Goal: Task Accomplishment & Management: Use online tool/utility

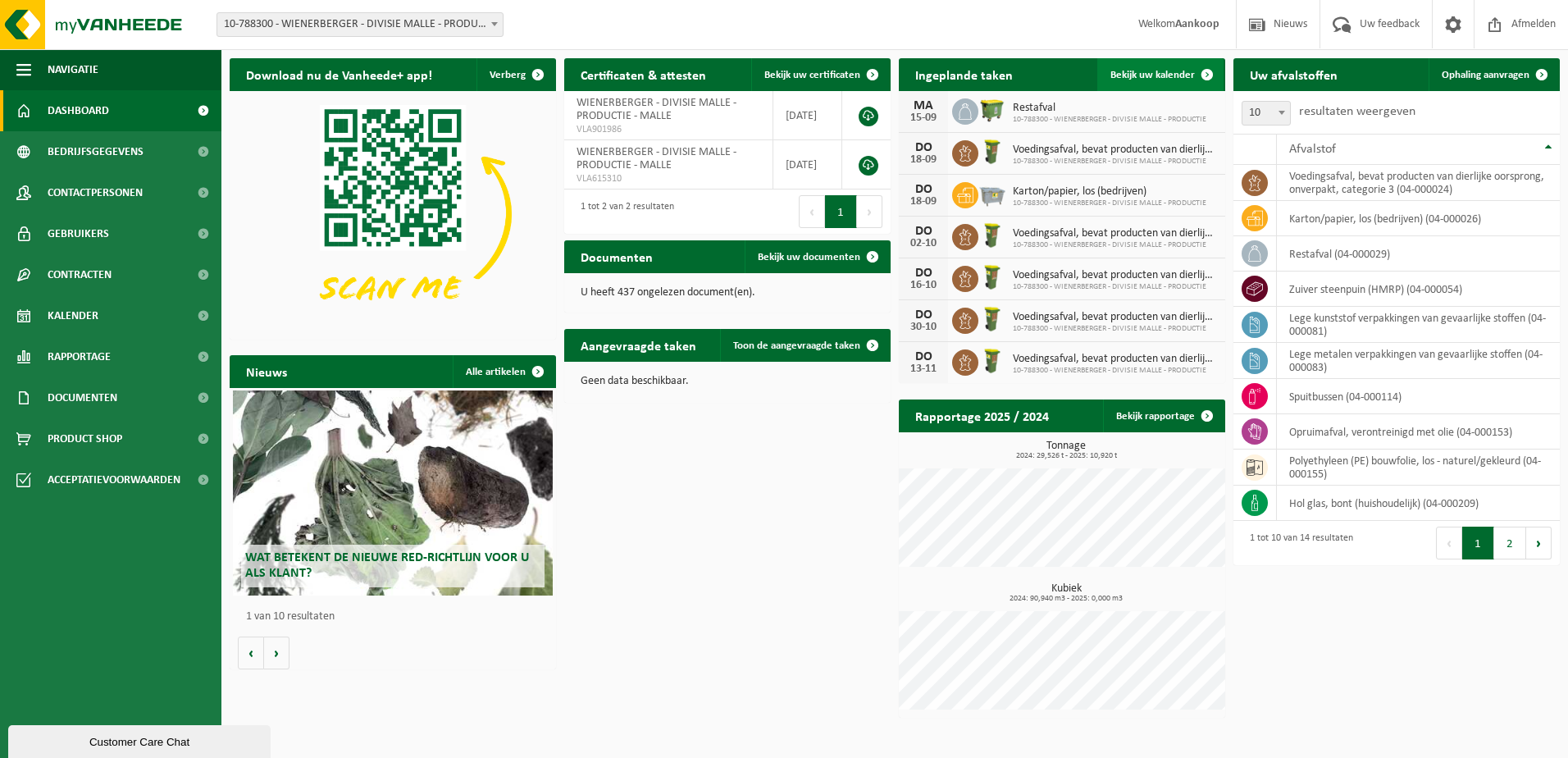
click at [1159, 72] on span "Bekijk uw kalender" at bounding box center [1153, 74] width 85 height 11
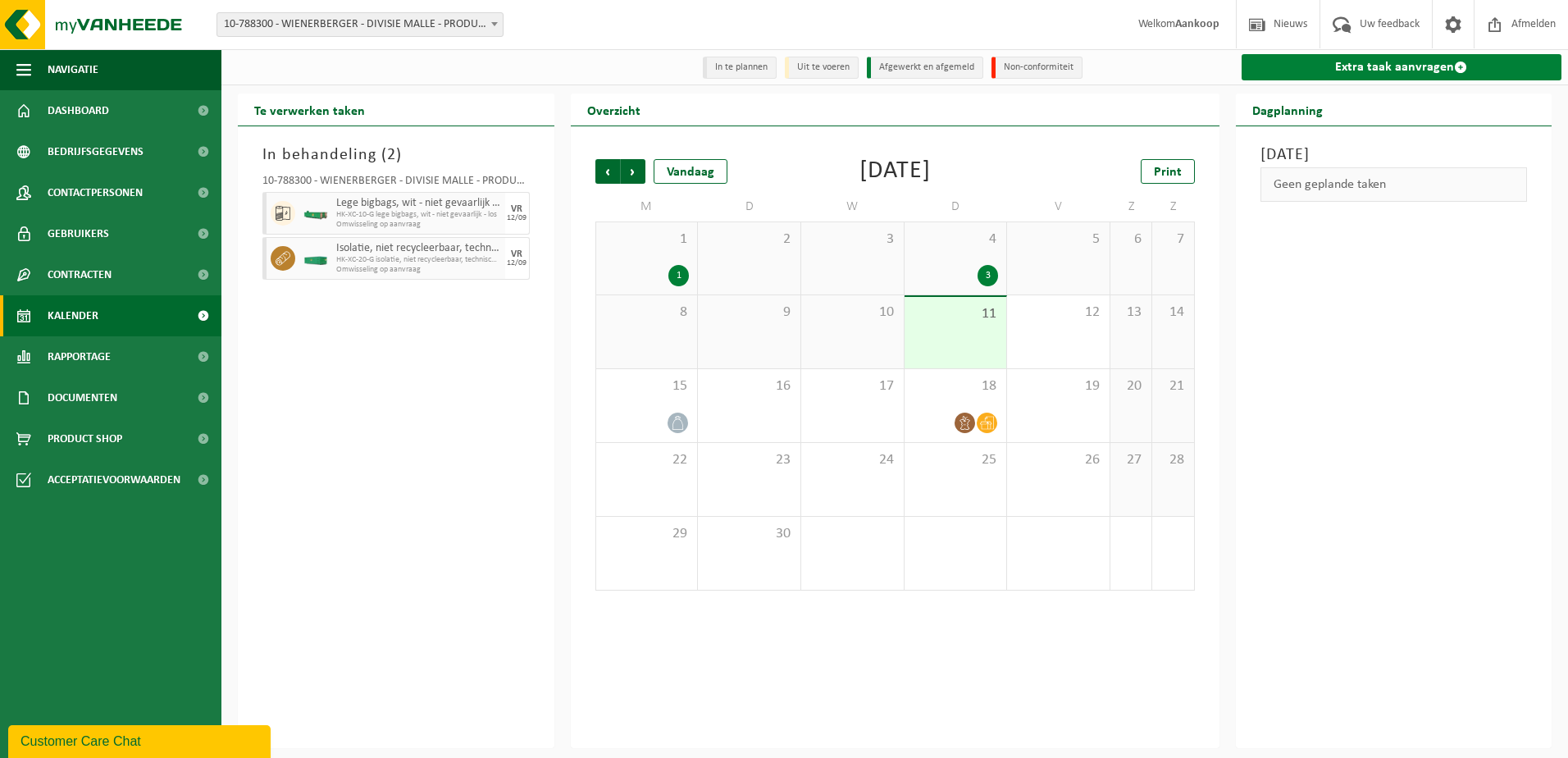
click at [1328, 66] on link "Extra taak aanvragen" at bounding box center [1402, 67] width 320 height 26
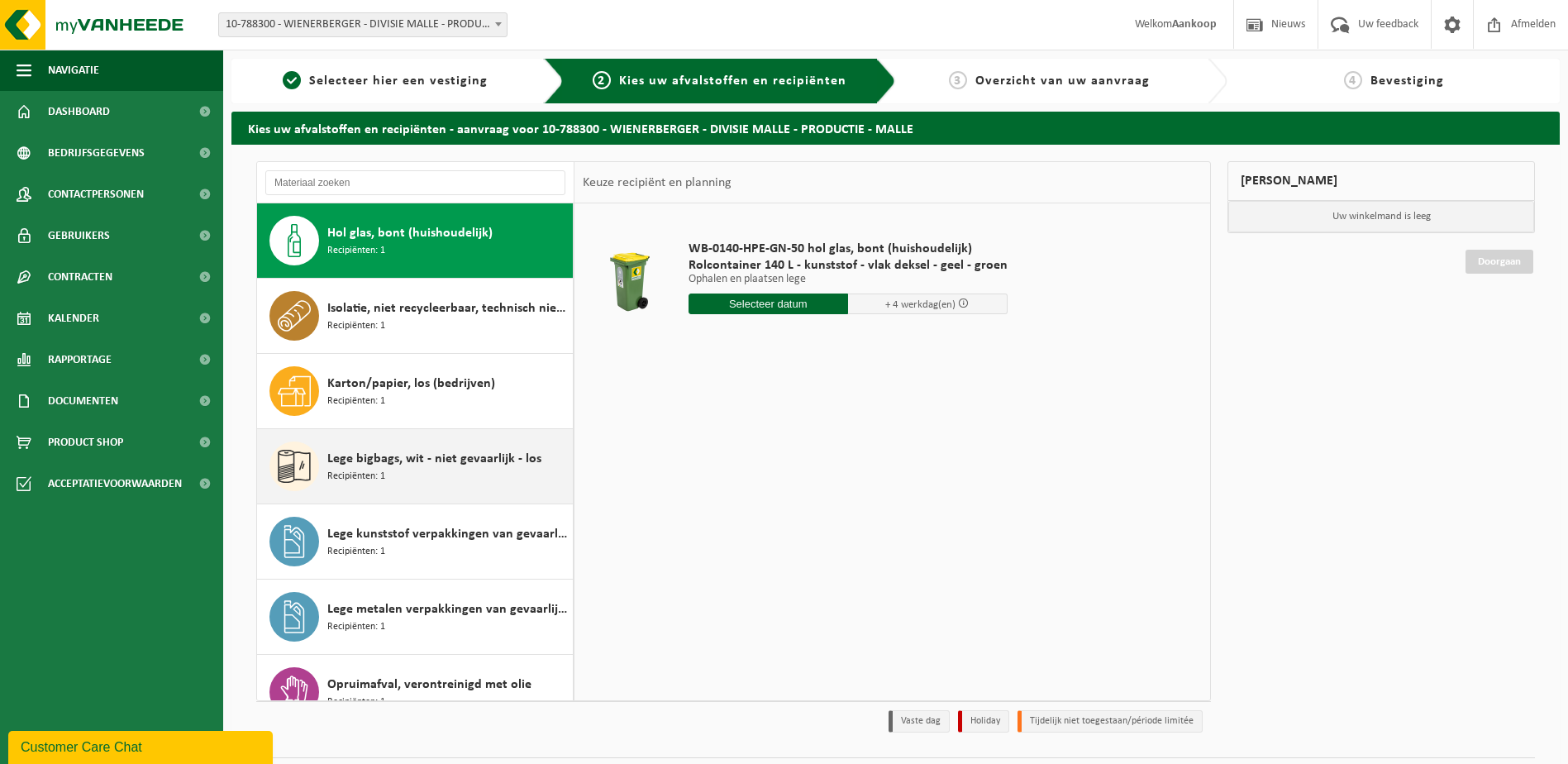
click at [439, 465] on span "Lege bigbags, wit - niet gevaarlijk - los" at bounding box center [435, 459] width 214 height 19
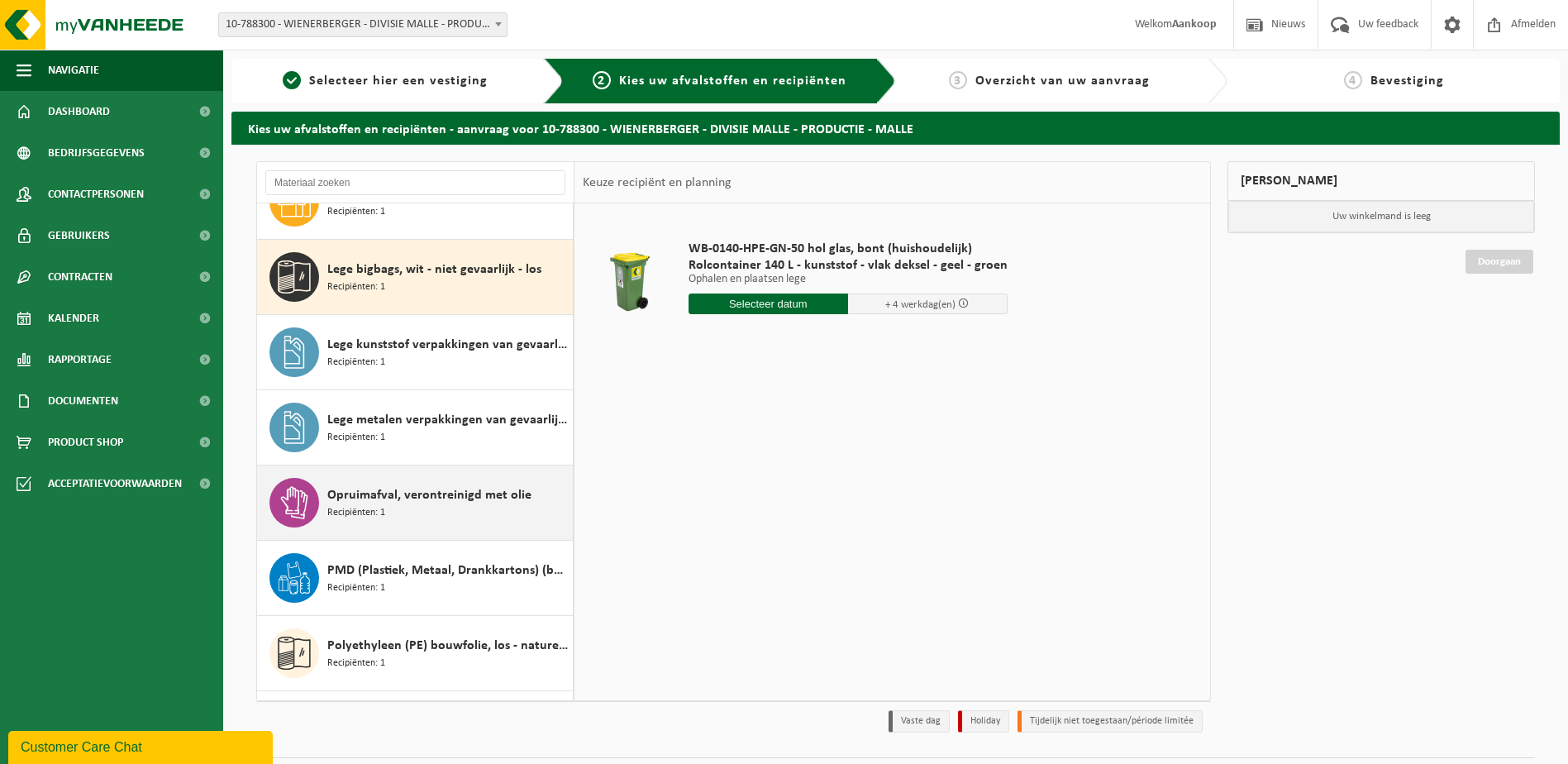
scroll to position [226, 0]
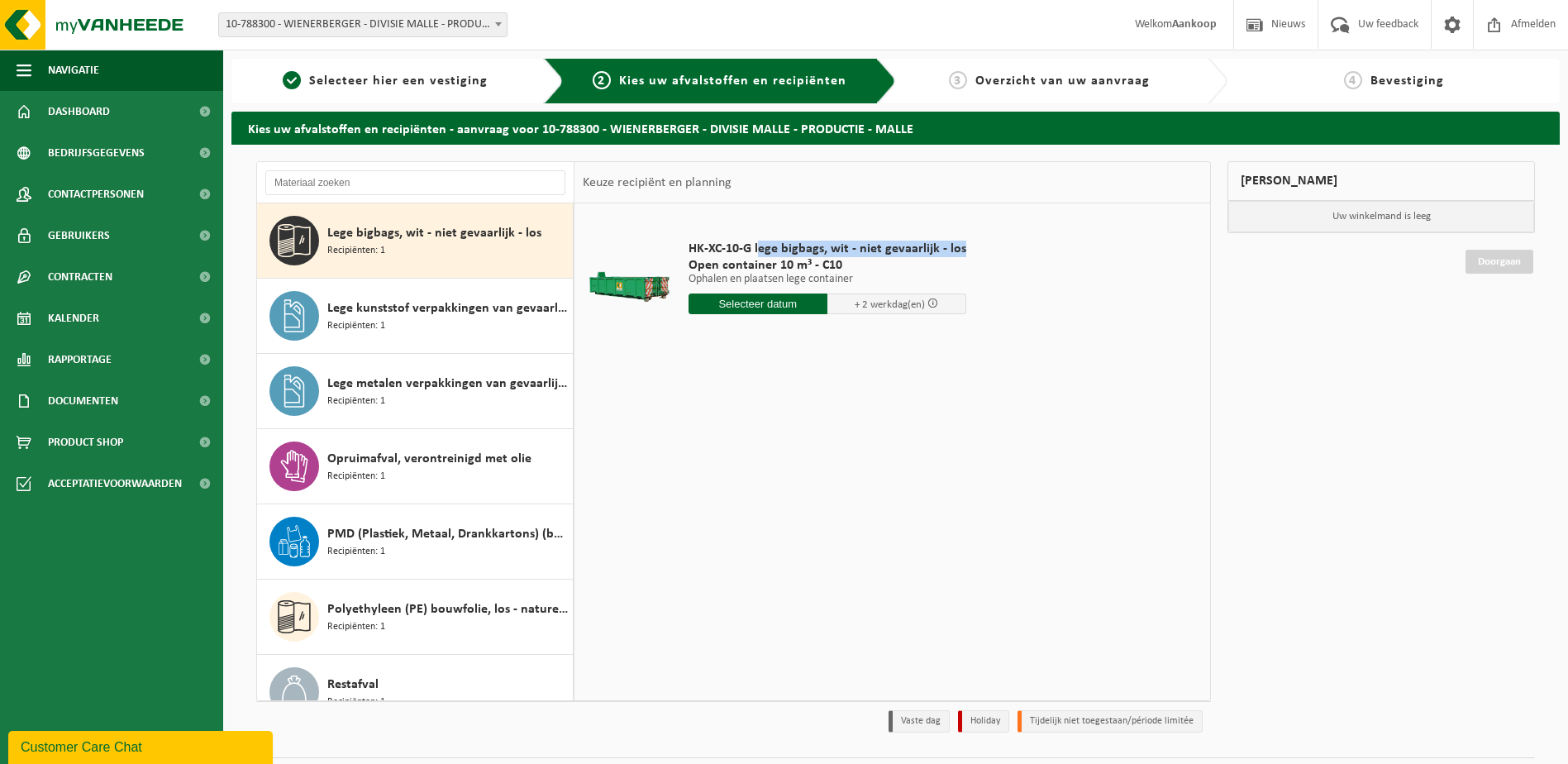
drag, startPoint x: 756, startPoint y: 247, endPoint x: 963, endPoint y: 246, distance: 207.0
click at [963, 246] on div "HK-XC-10-G lege bigbags, wit - niet gevaarlijk - los Open container 10 m³ - C10…" at bounding box center [827, 281] width 295 height 115
copy span "ege bigbags, wit - niet gevaarlijk - los"
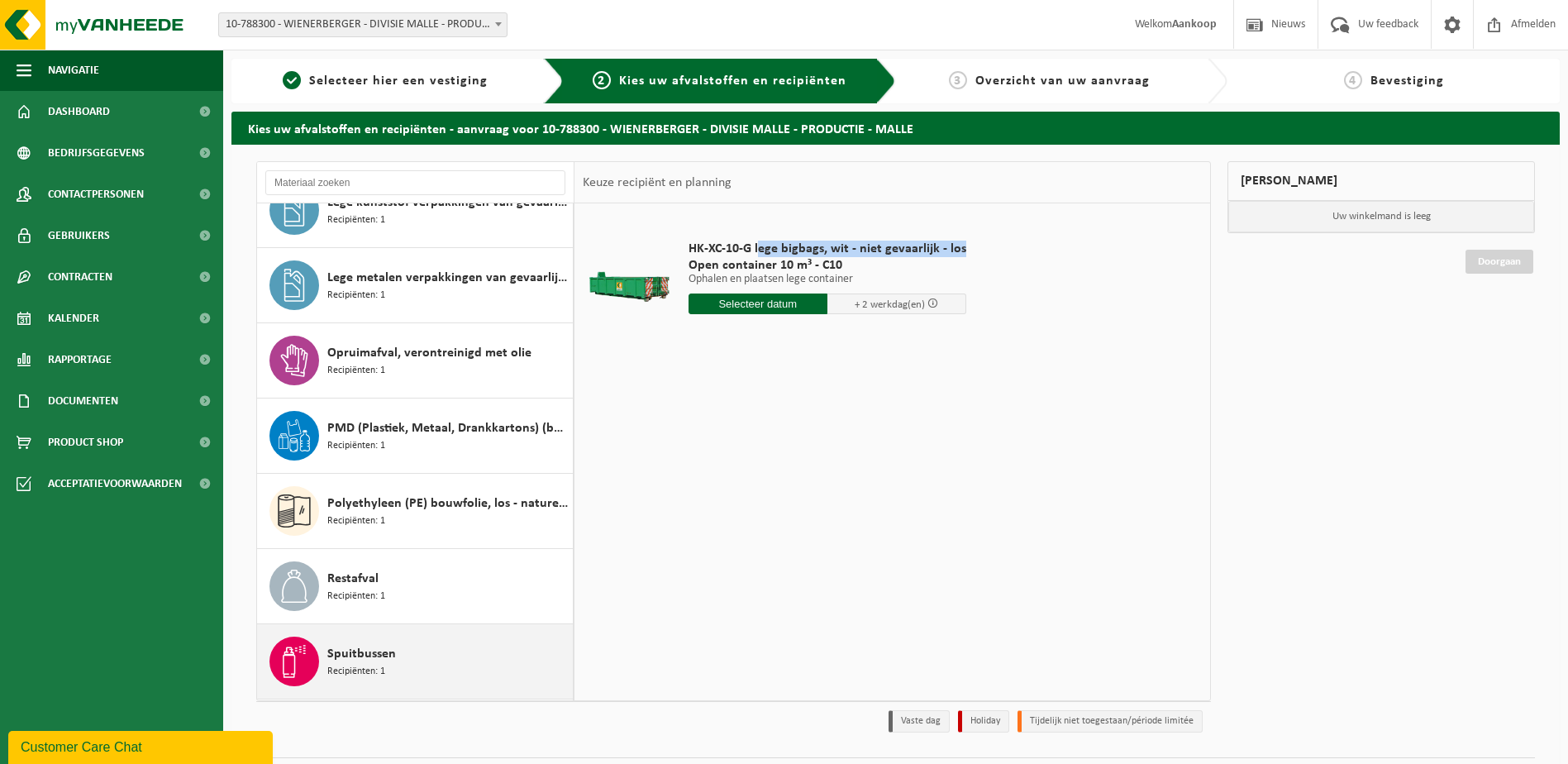
scroll to position [60, 0]
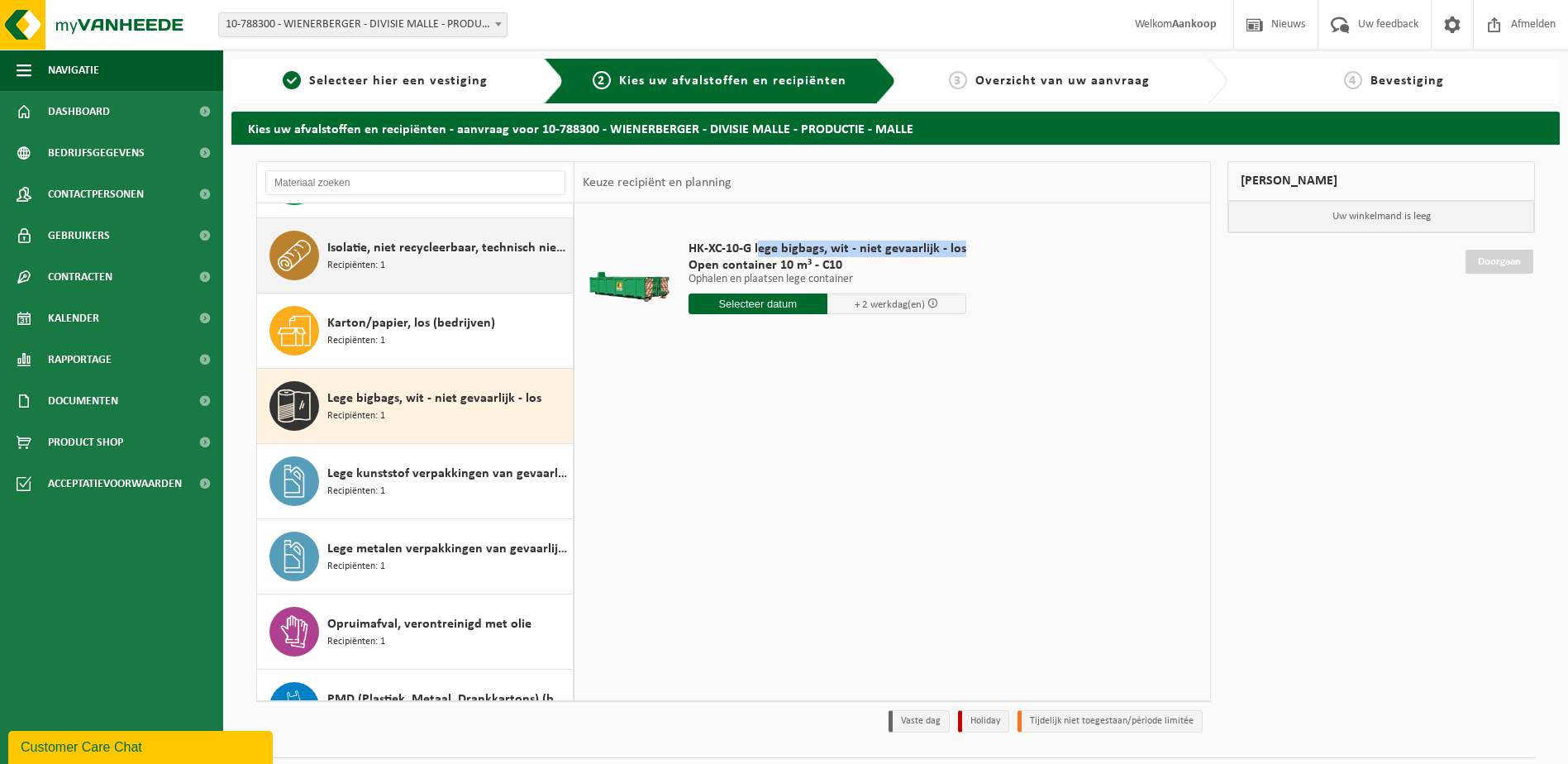
click at [447, 249] on span "Isolatie, niet recycleerbaar, technisch niet verbrandbaar (brandbaar)" at bounding box center [448, 248] width 241 height 19
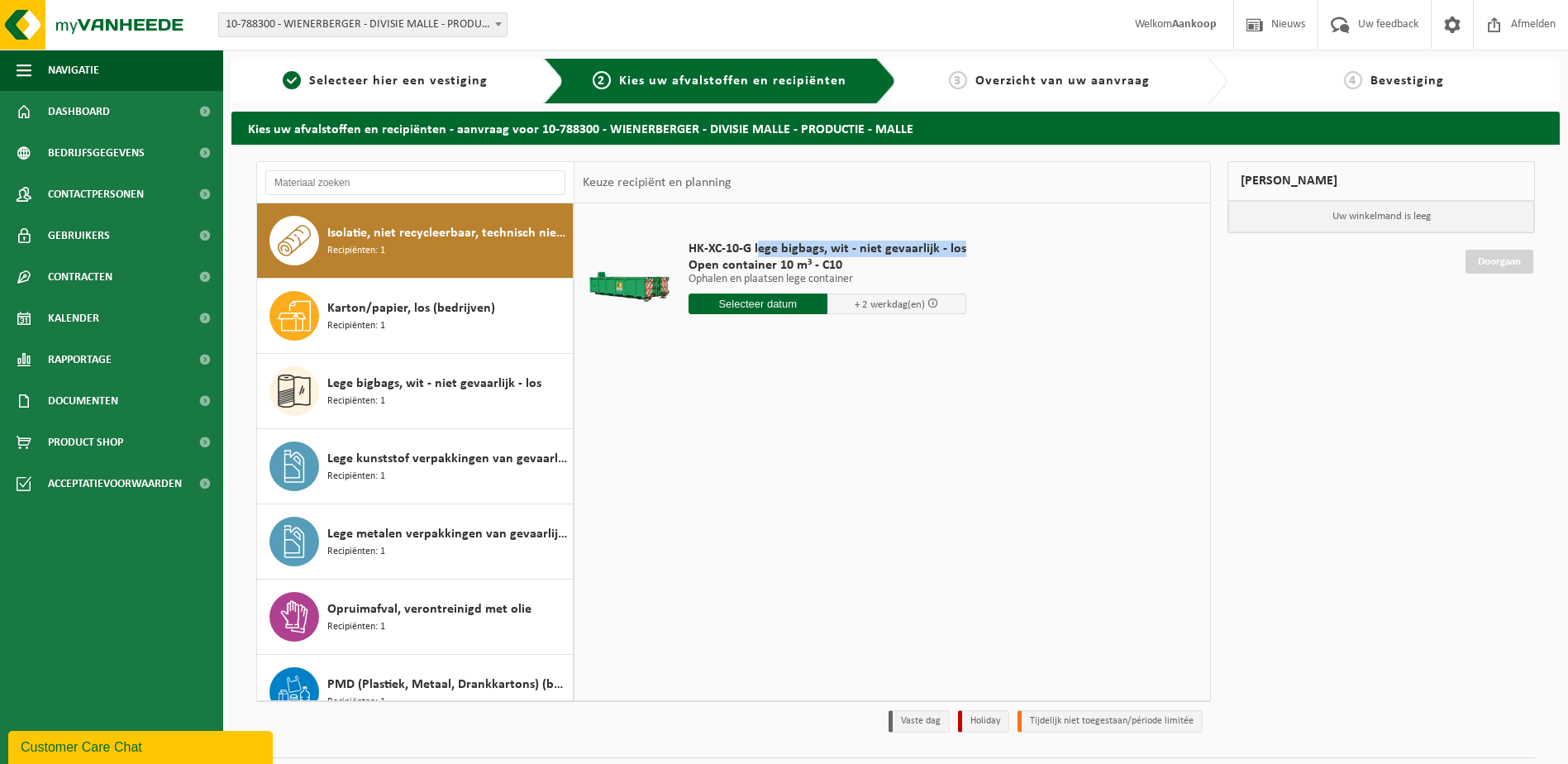
scroll to position [75, 0]
drag, startPoint x: 753, startPoint y: 248, endPoint x: 1009, endPoint y: 249, distance: 256.0
click at [1009, 249] on div "HK-XC-20-G isolatie, niet recycleerbaar, technisch niet verb Open container 20 …" at bounding box center [853, 281] width 345 height 115
copy span "isolatie, niet recycleerbaar, technisch niet verb"
